Goal: Transaction & Acquisition: Purchase product/service

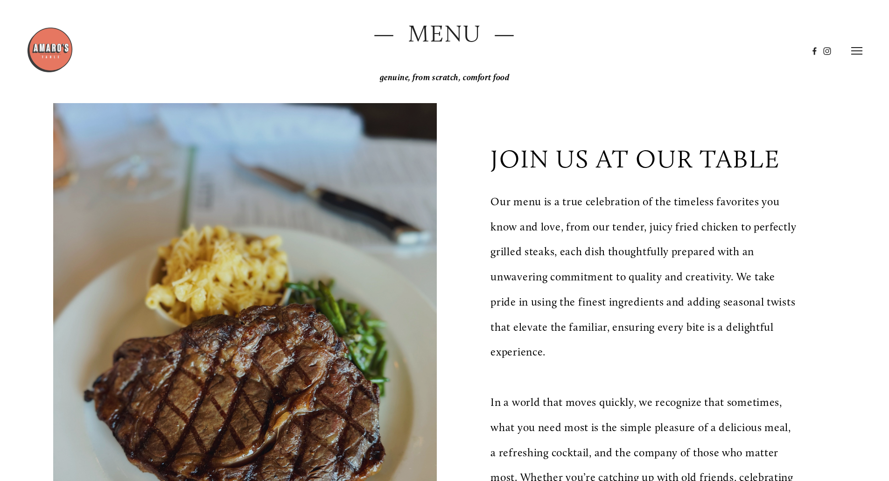
scroll to position [47, 0]
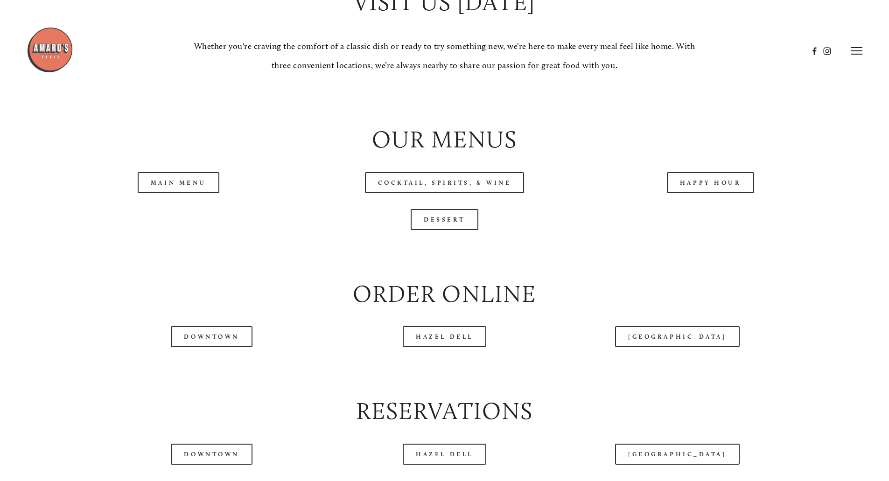
scroll to position [981, 0]
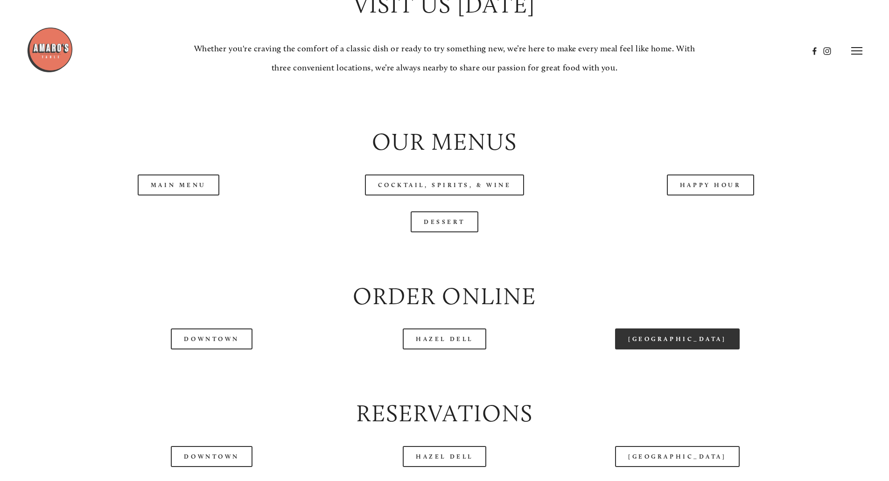
click at [678, 350] on link "[GEOGRAPHIC_DATA]" at bounding box center [677, 339] width 124 height 21
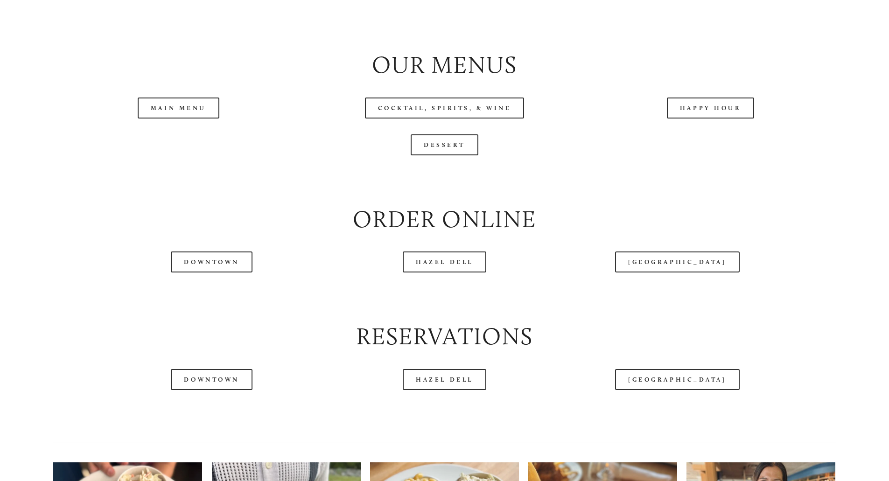
scroll to position [1121, 0]
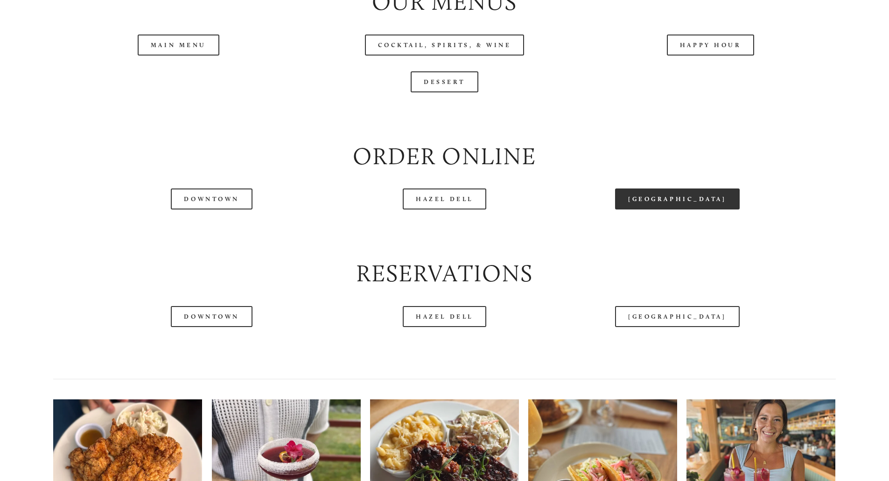
click at [690, 210] on link "[GEOGRAPHIC_DATA]" at bounding box center [677, 199] width 124 height 21
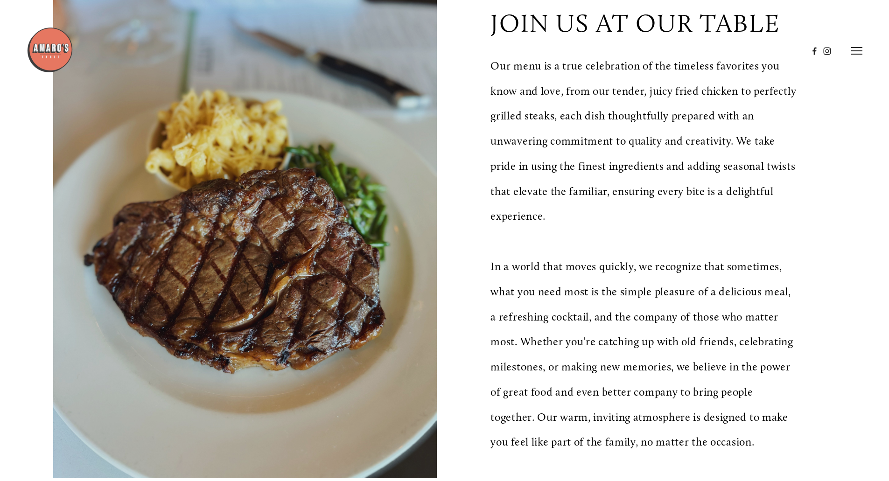
scroll to position [0, 0]
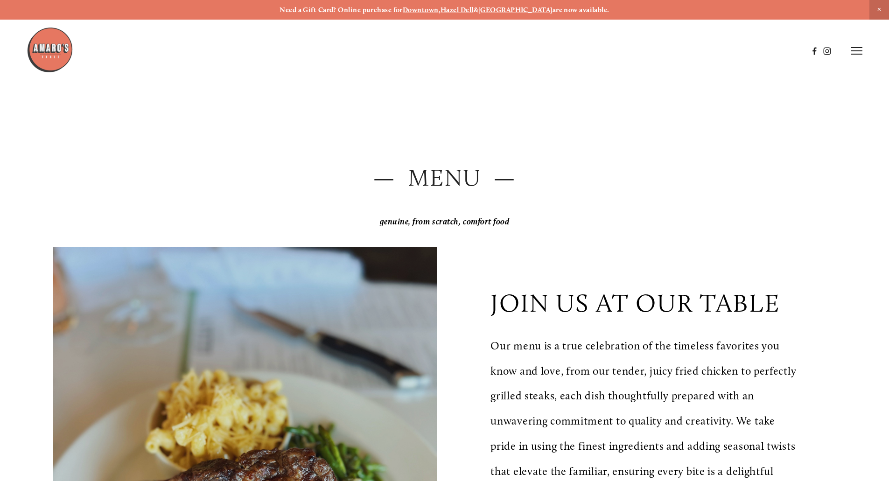
click at [862, 54] on icon at bounding box center [857, 51] width 11 height 8
click at [687, 52] on span "Order Now" at bounding box center [697, 50] width 38 height 9
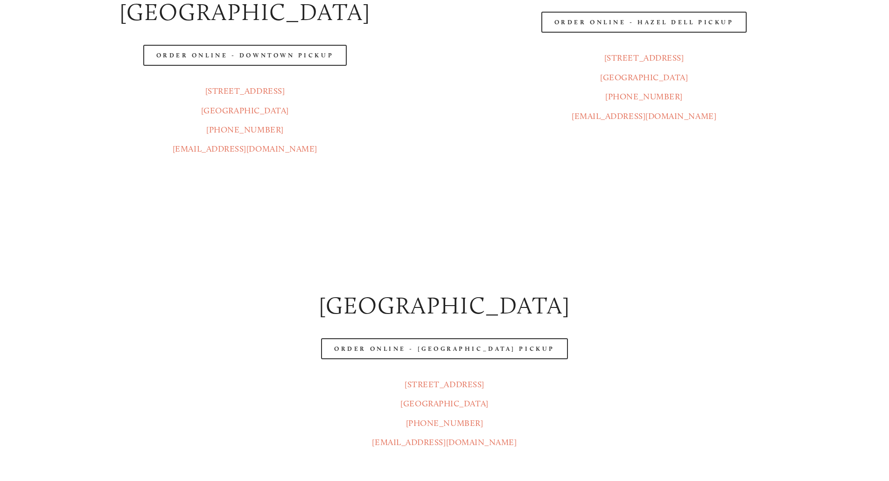
scroll to position [280, 0]
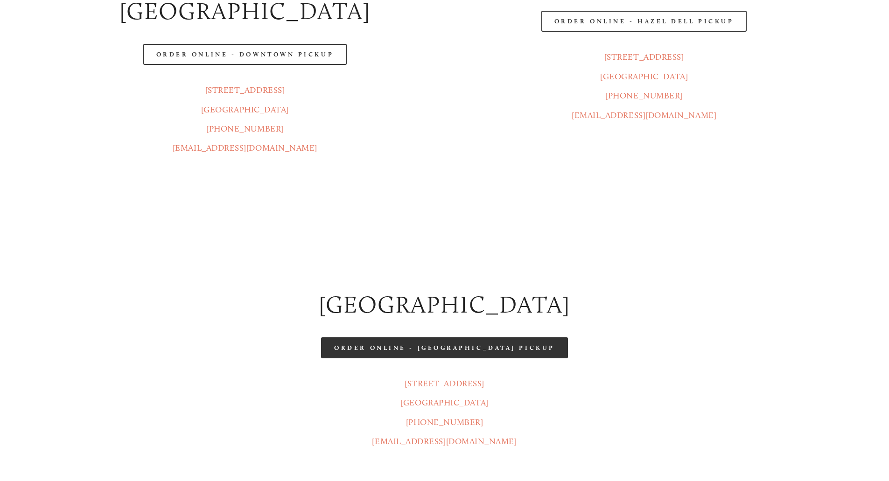
click at [493, 338] on link "Order Online - [GEOGRAPHIC_DATA] Pickup" at bounding box center [444, 348] width 247 height 21
click at [510, 338] on link "Order Online - [GEOGRAPHIC_DATA] Pickup" at bounding box center [444, 348] width 247 height 21
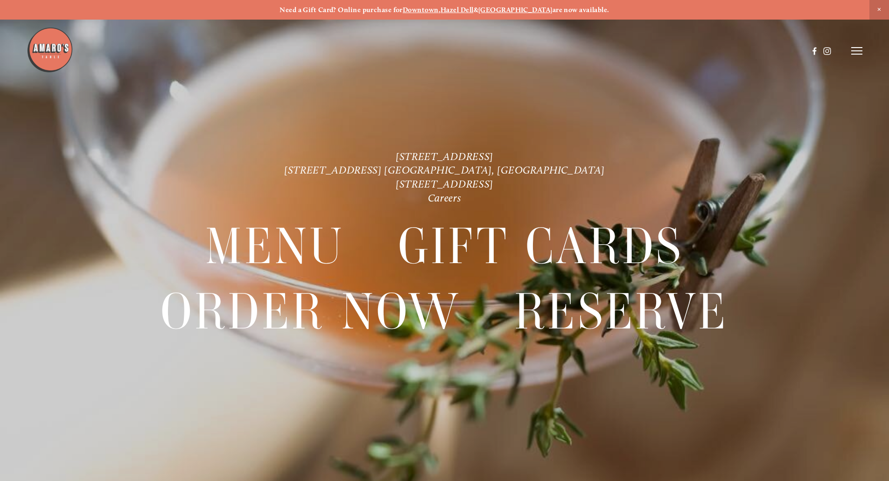
click at [852, 47] on icon at bounding box center [857, 51] width 11 height 8
click at [693, 47] on span "Order Now" at bounding box center [697, 50] width 38 height 9
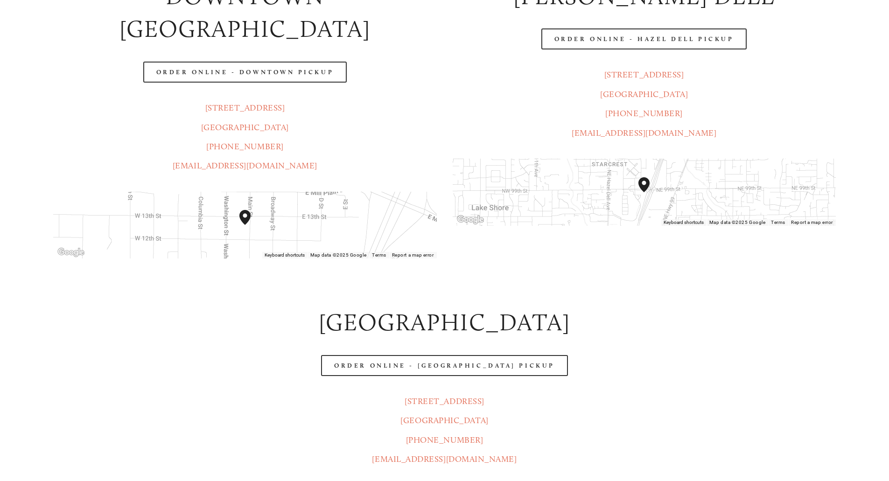
scroll to position [280, 0]
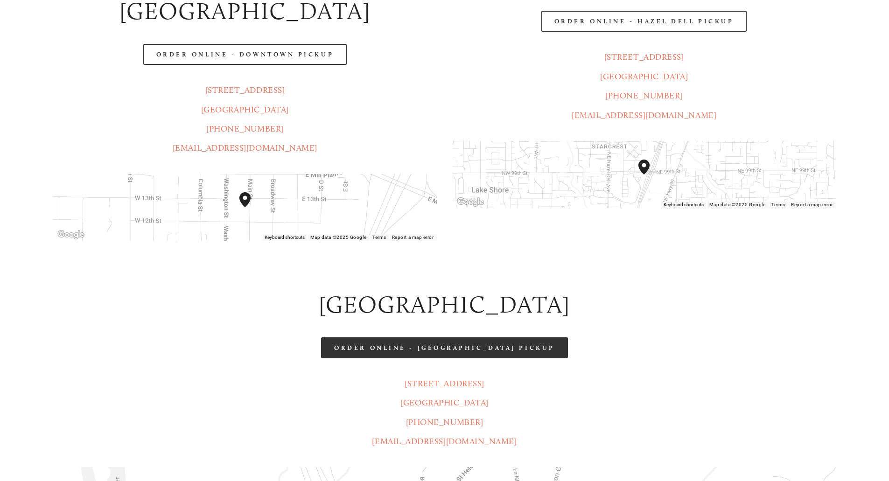
click at [502, 338] on link "Order Online - [GEOGRAPHIC_DATA] Pickup" at bounding box center [444, 348] width 247 height 21
